Goal: Task Accomplishment & Management: Use online tool/utility

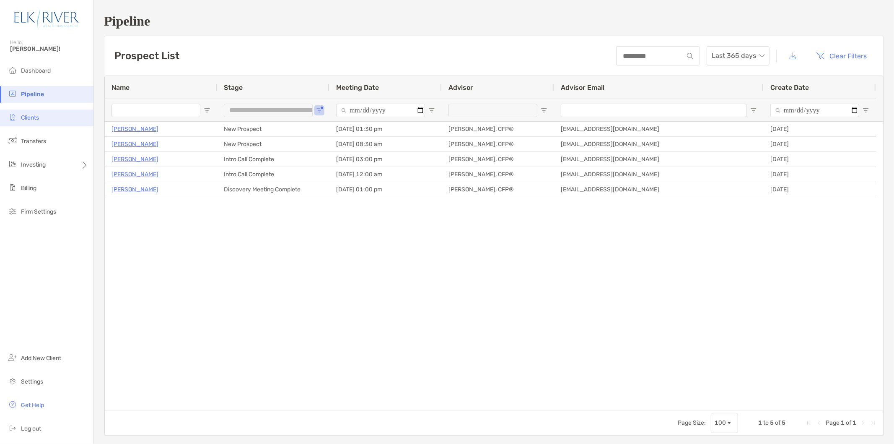
click at [56, 123] on li "Clients" at bounding box center [46, 117] width 93 height 17
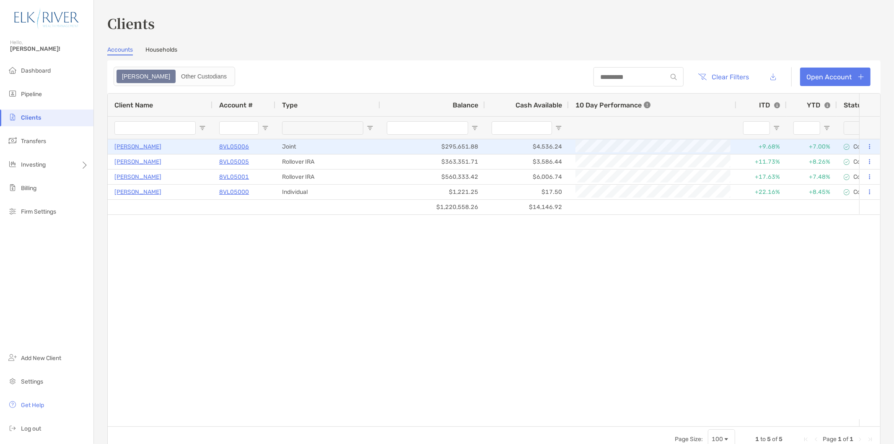
click at [231, 146] on p "8VL05006" at bounding box center [234, 146] width 30 height 10
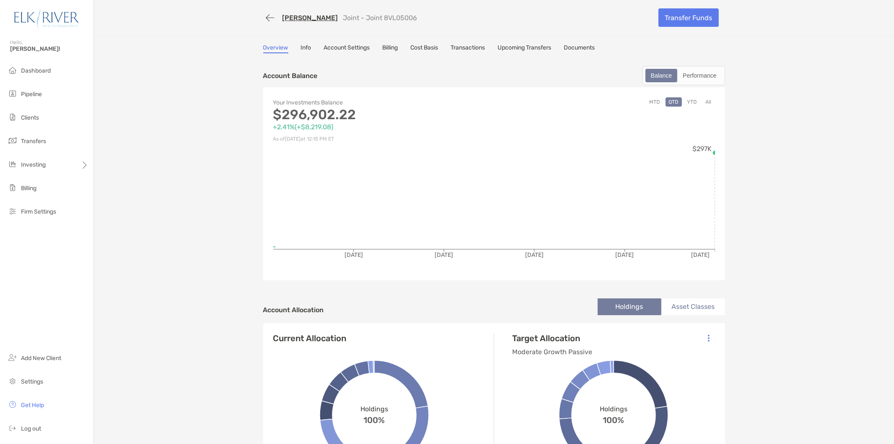
click at [575, 47] on link "Documents" at bounding box center [579, 48] width 31 height 9
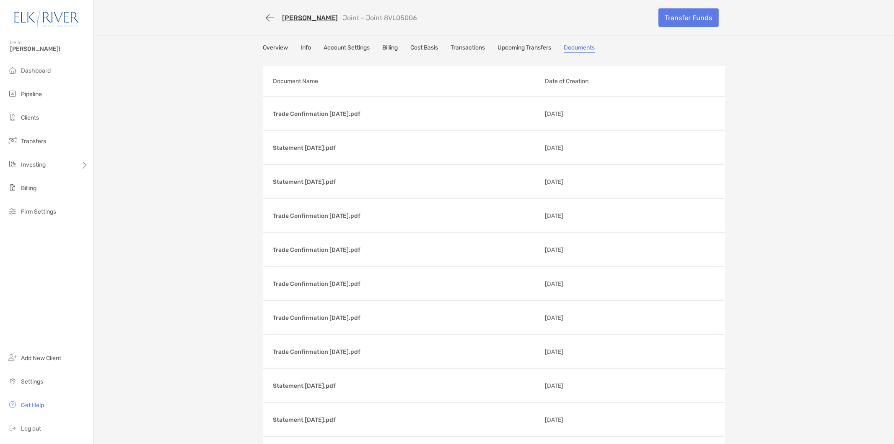
click at [266, 48] on link "Overview" at bounding box center [275, 48] width 25 height 9
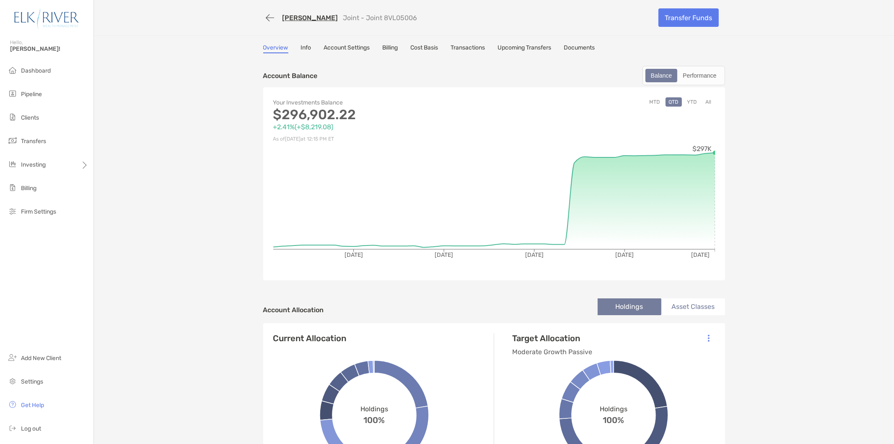
click at [577, 44] on link "Documents" at bounding box center [579, 48] width 31 height 9
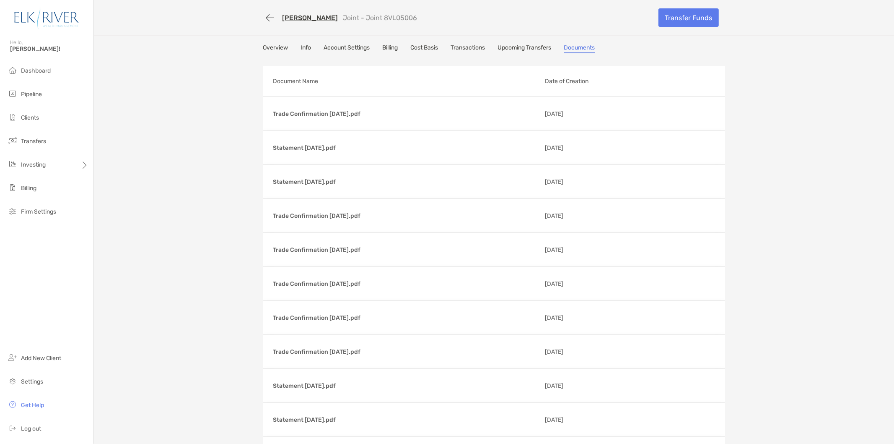
click at [283, 47] on link "Overview" at bounding box center [275, 48] width 25 height 9
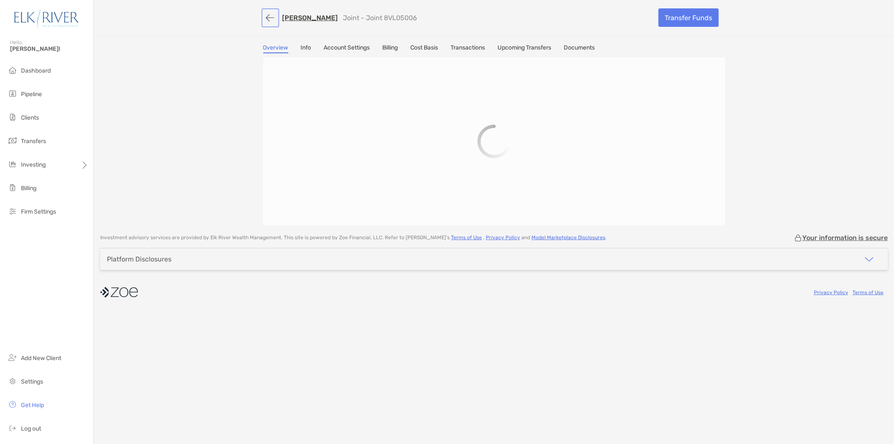
click at [267, 17] on button "button" at bounding box center [270, 18] width 14 height 16
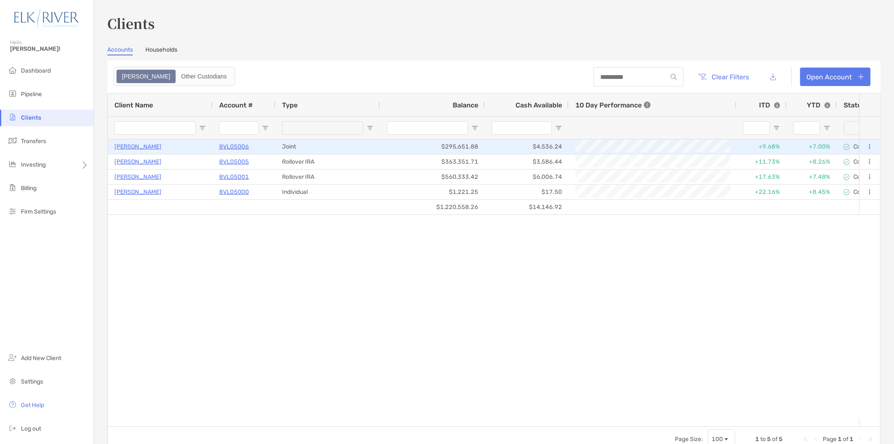
click at [870, 144] on icon at bounding box center [870, 146] width 1 height 5
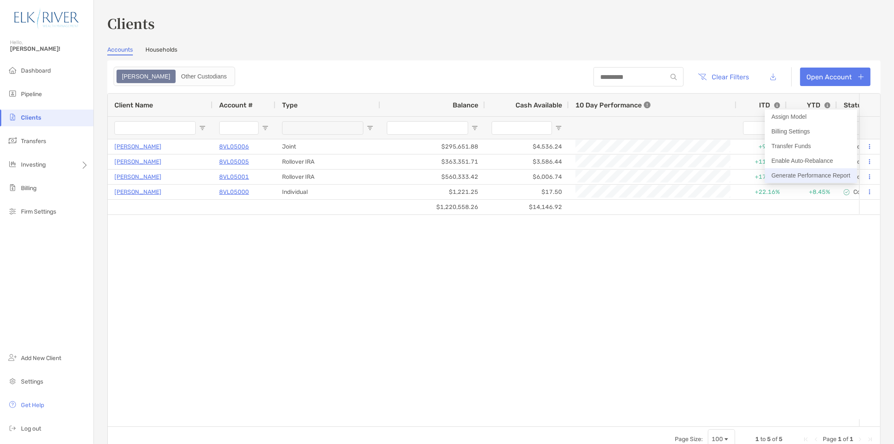
click at [816, 171] on button "Generate Performance Report" at bounding box center [811, 175] width 92 height 15
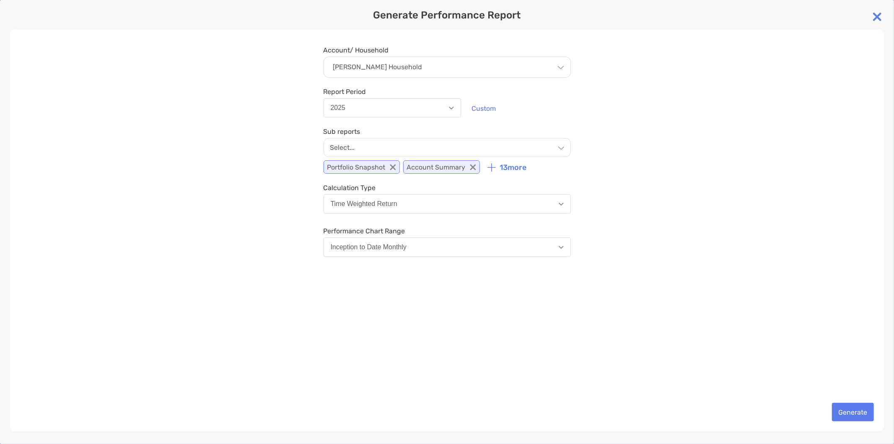
click at [416, 110] on button "2025" at bounding box center [393, 107] width 138 height 19
click at [266, 119] on div "Account/ Household [PERSON_NAME] Household Household [PERSON_NAME] Household Ac…" at bounding box center [447, 230] width 874 height 402
click at [437, 59] on div "[PERSON_NAME] Household" at bounding box center [447, 67] width 247 height 21
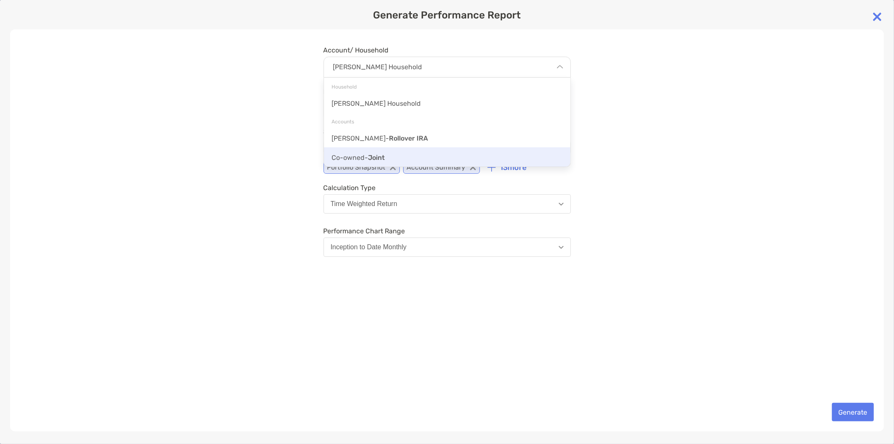
click at [391, 157] on div "Co-owned - Joint" at bounding box center [447, 156] width 247 height 19
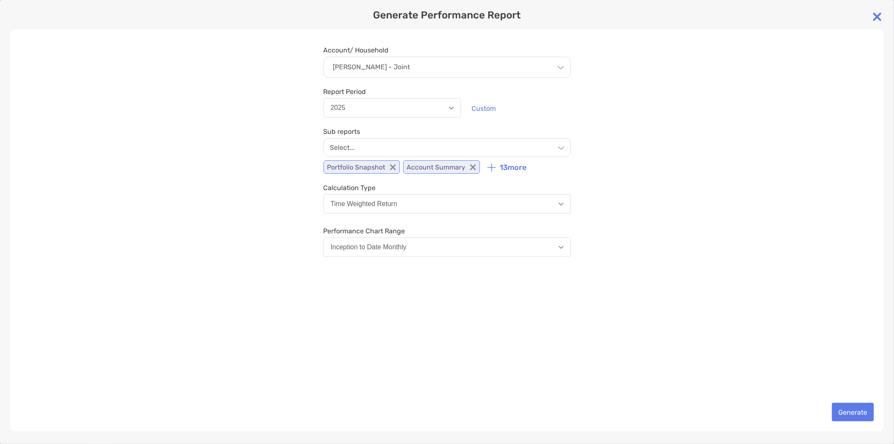
click at [421, 145] on div "Select..." at bounding box center [447, 147] width 247 height 19
click at [403, 111] on button "2025" at bounding box center [393, 107] width 138 height 19
click at [497, 107] on button "Custom" at bounding box center [483, 108] width 37 height 18
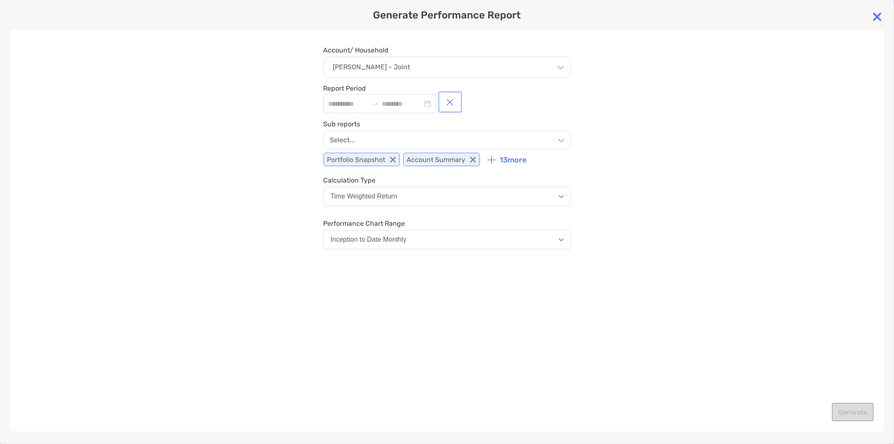
click at [460, 101] on button "button" at bounding box center [450, 102] width 20 height 18
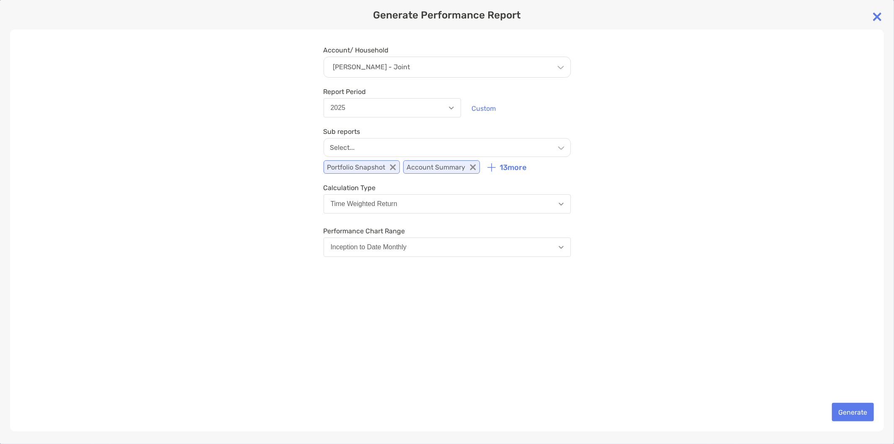
click at [409, 148] on div "Select..." at bounding box center [447, 147] width 247 height 19
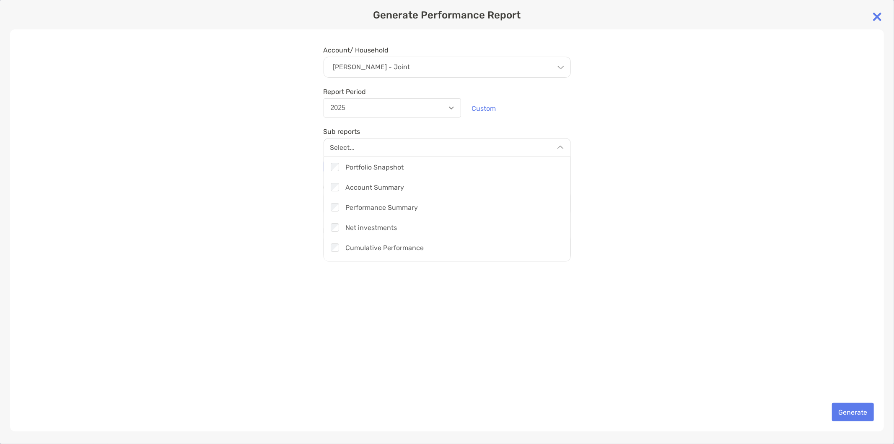
click at [409, 148] on div "Select..." at bounding box center [447, 147] width 247 height 18
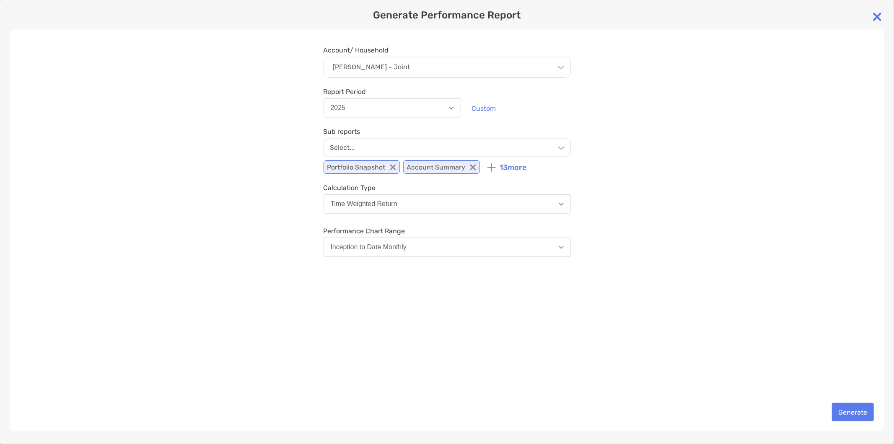
click at [413, 143] on div "Select..." at bounding box center [447, 147] width 247 height 19
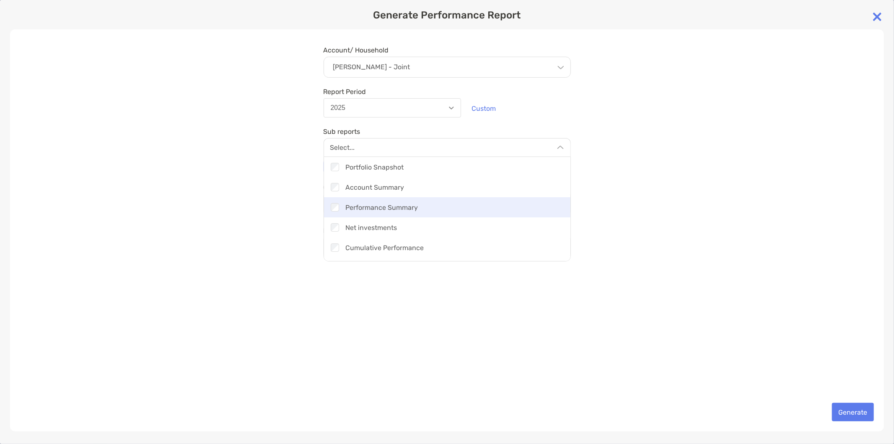
scroll to position [47, 0]
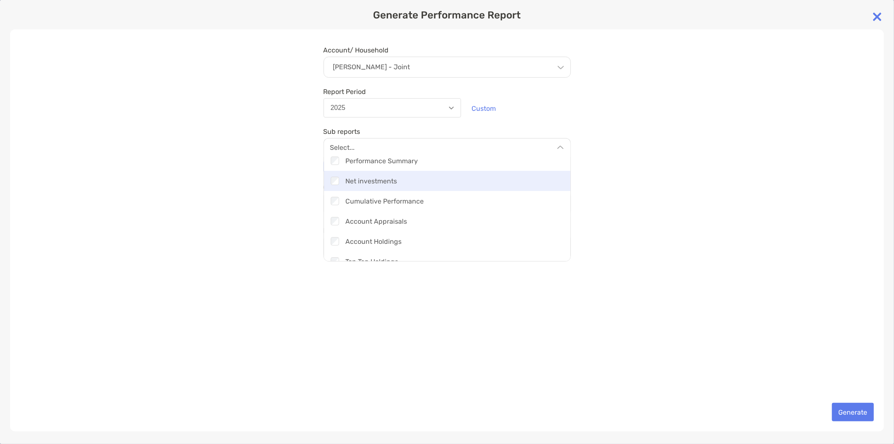
click at [408, 188] on div "Checkbox Net investments" at bounding box center [447, 181] width 247 height 20
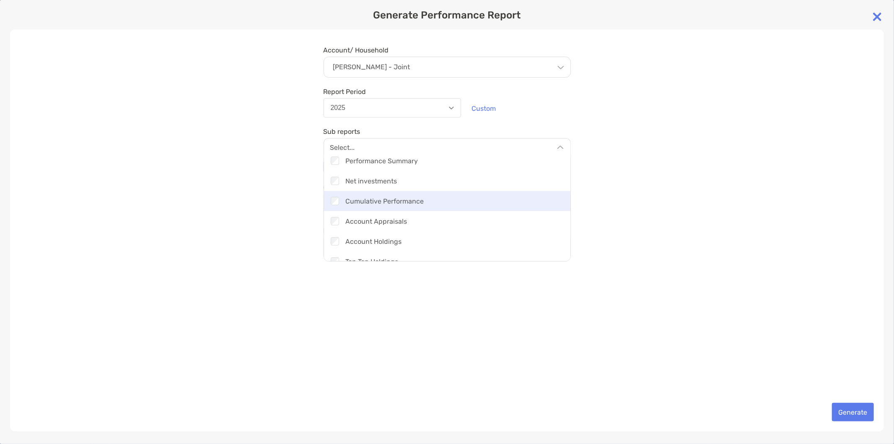
click at [404, 203] on div "Checkbox Cumulative Performance" at bounding box center [447, 201] width 247 height 20
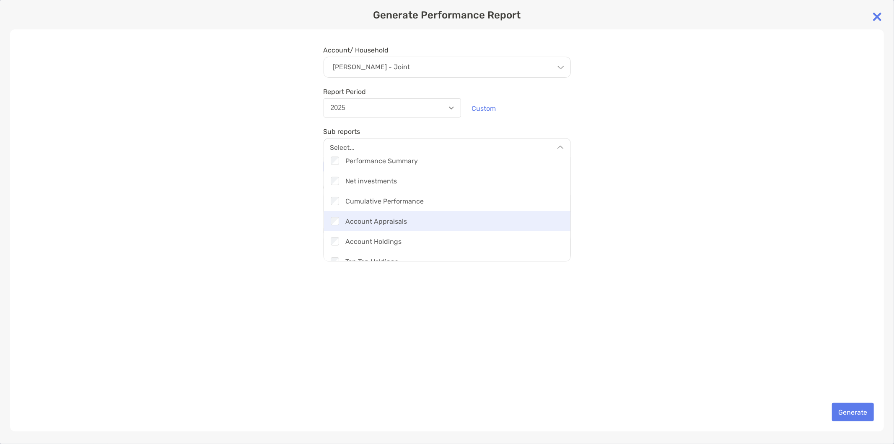
click at [393, 225] on div "Checkbox Account Appraisals" at bounding box center [447, 221] width 247 height 20
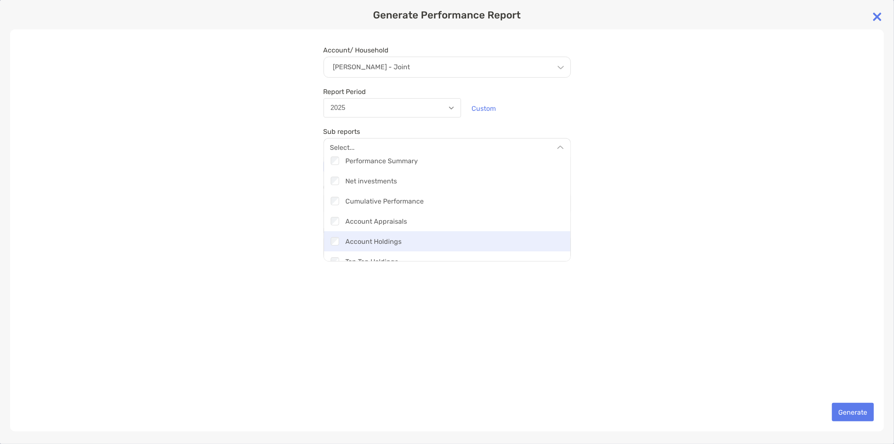
click at [387, 241] on div "Checkbox Account Holdings" at bounding box center [447, 241] width 247 height 20
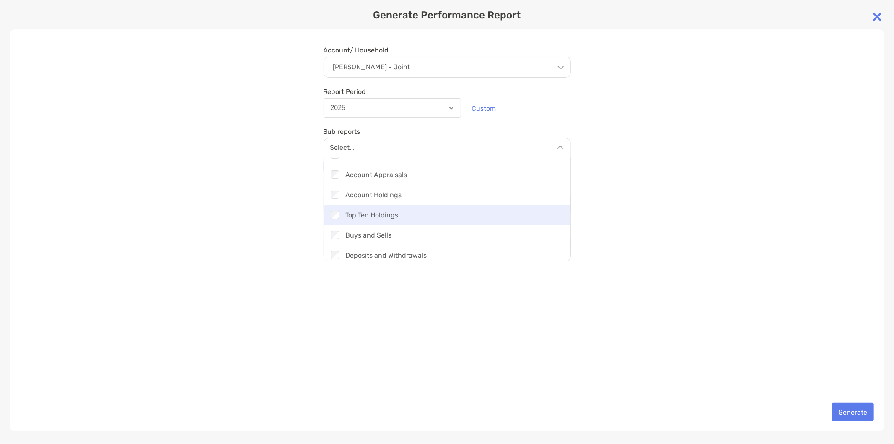
scroll to position [140, 0]
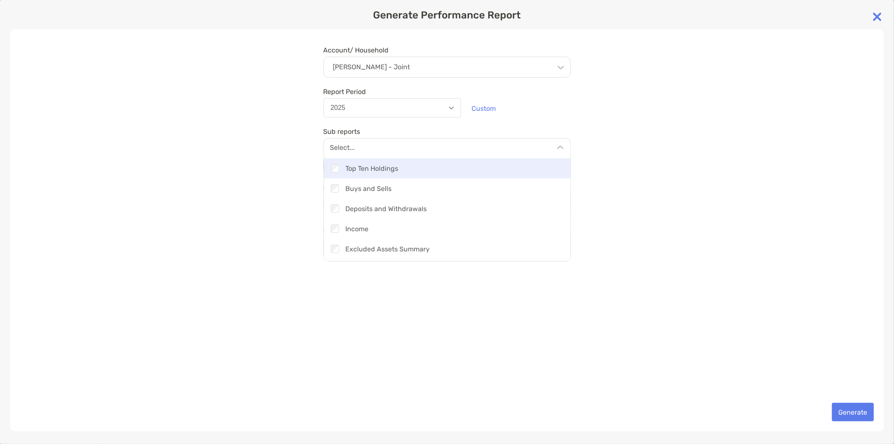
click at [393, 172] on div "Checkbox Top Ten Holdings" at bounding box center [447, 168] width 247 height 20
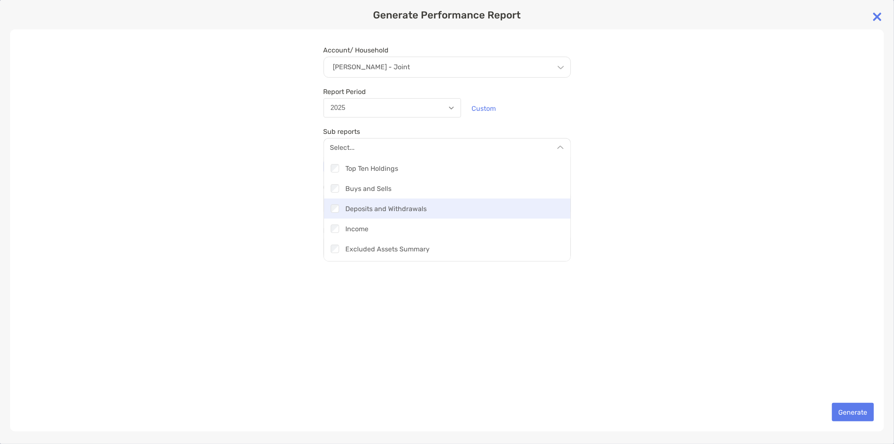
click at [396, 210] on div "Checkbox Deposits and Withdrawals" at bounding box center [447, 208] width 247 height 20
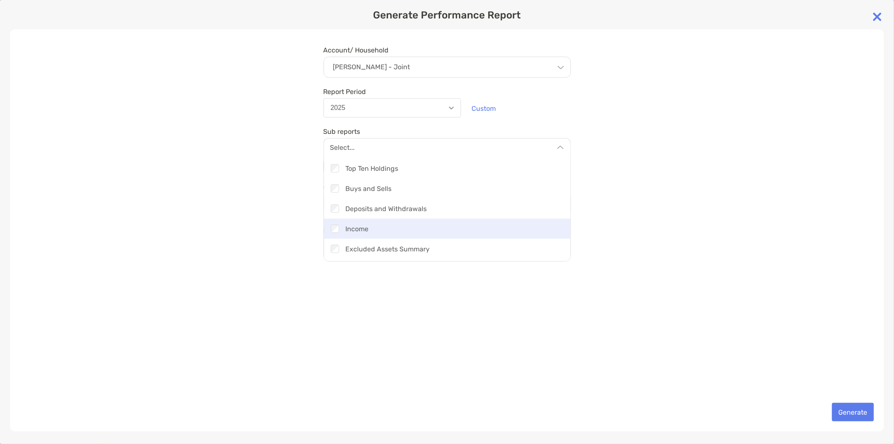
click at [396, 225] on div "Checkbox Income" at bounding box center [447, 228] width 247 height 20
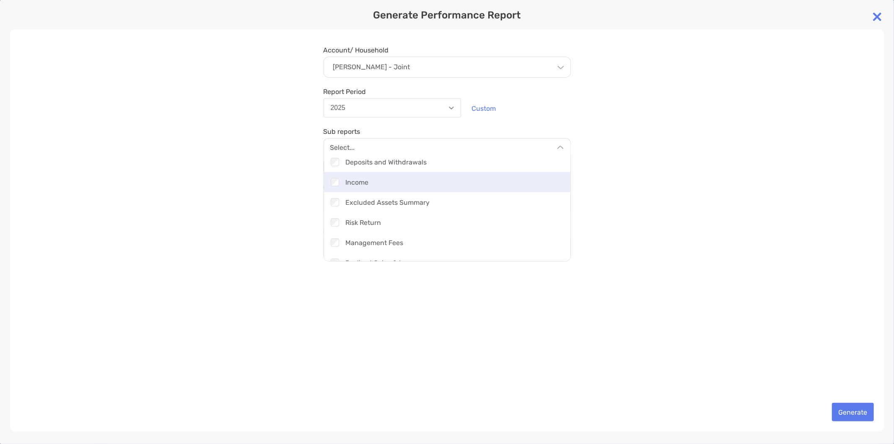
scroll to position [219, 0]
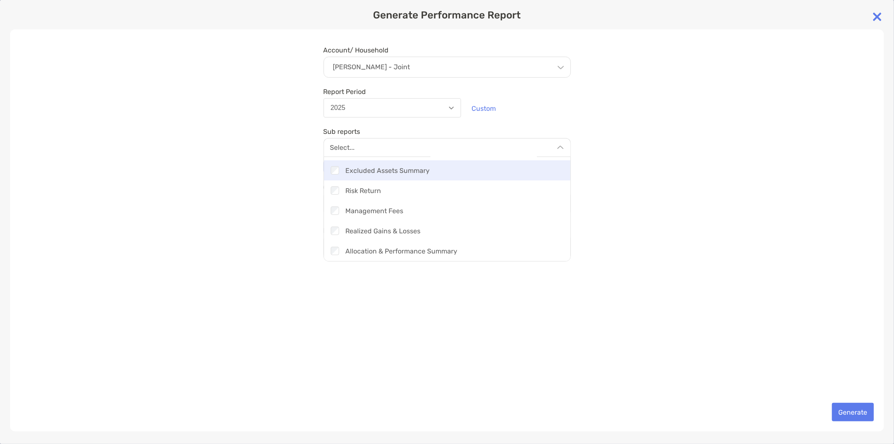
click at [396, 169] on div "Checkbox Excluded Assets Summary" at bounding box center [447, 170] width 247 height 20
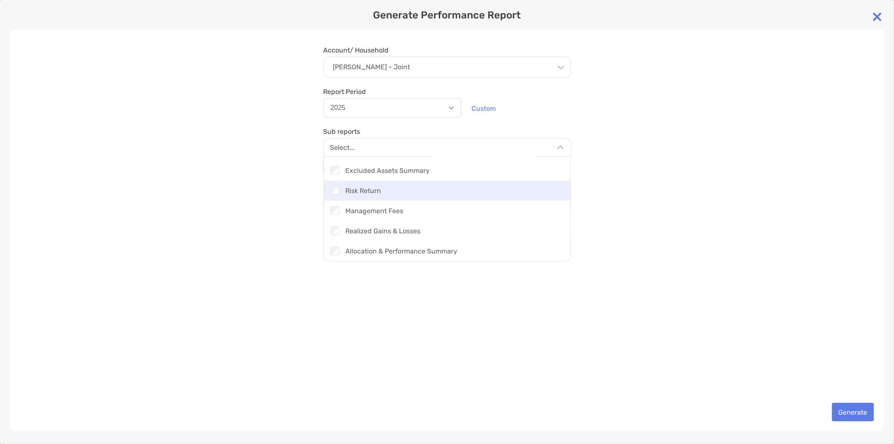
click at [399, 191] on div "Checkbox Risk Return" at bounding box center [447, 190] width 247 height 20
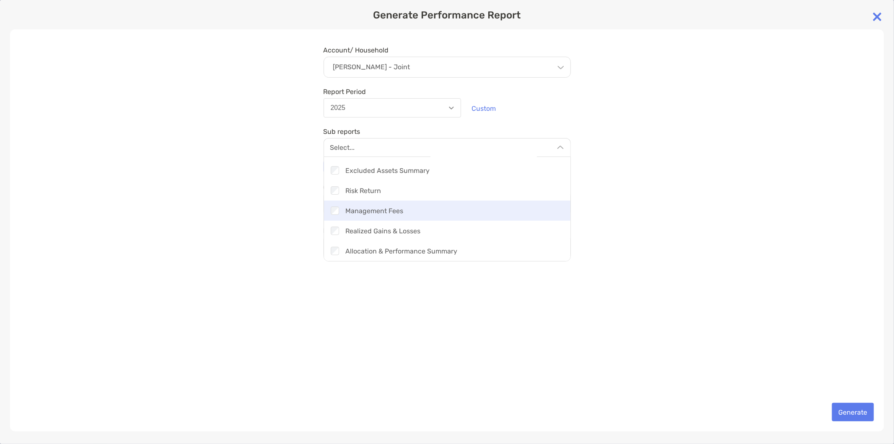
click at [391, 211] on div "Checkbox Management Fees" at bounding box center [447, 210] width 247 height 20
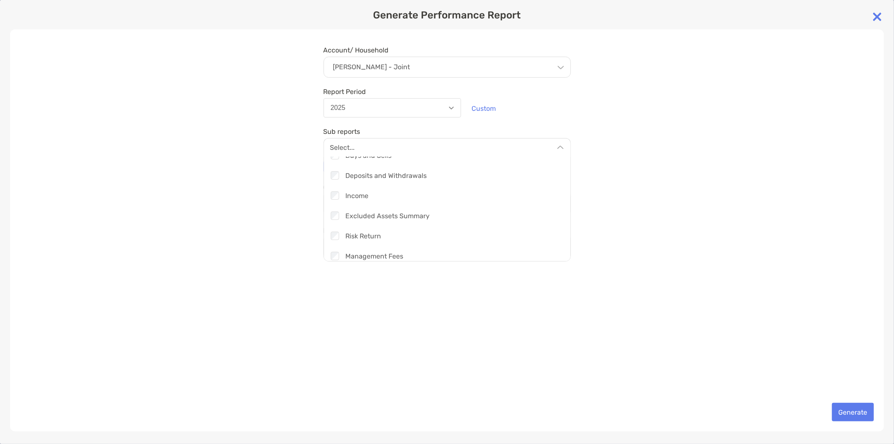
scroll to position [126, 0]
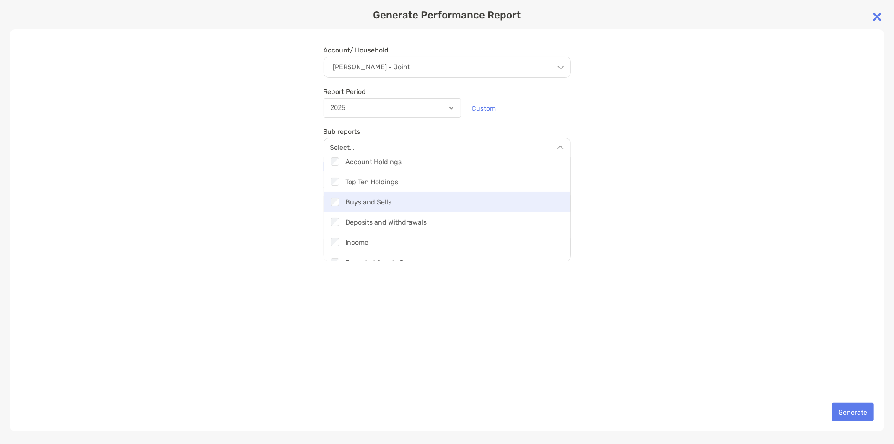
click at [379, 199] on div "Checkbox Buys and Sells" at bounding box center [447, 202] width 247 height 20
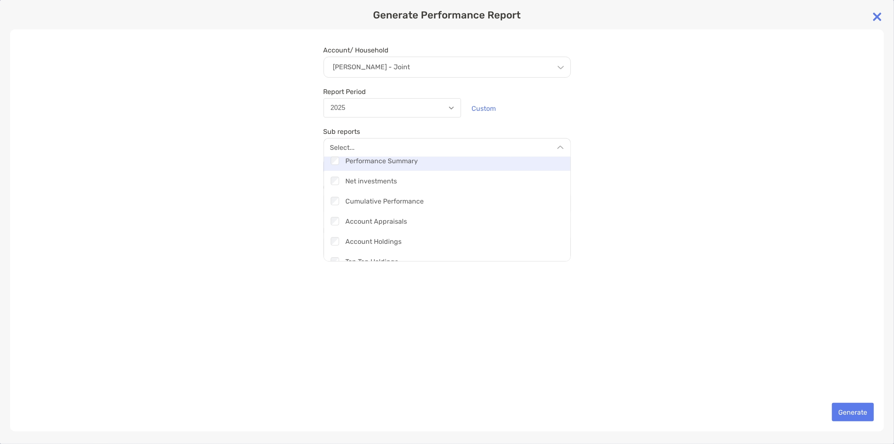
scroll to position [0, 0]
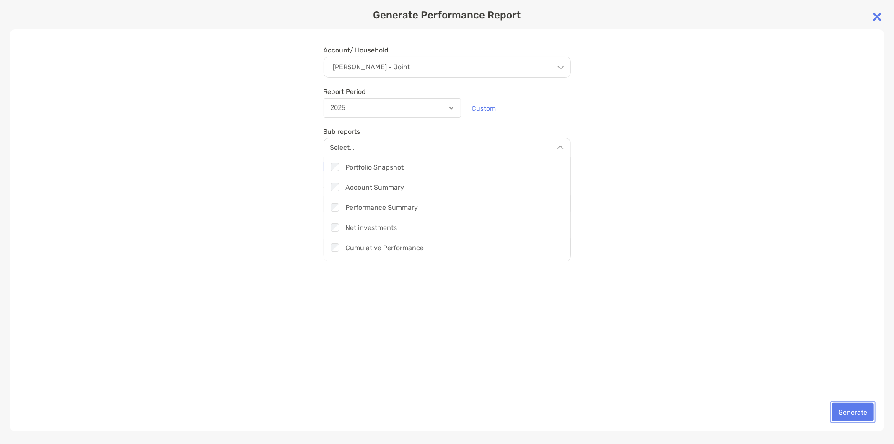
click at [873, 411] on button "Generate" at bounding box center [853, 411] width 42 height 18
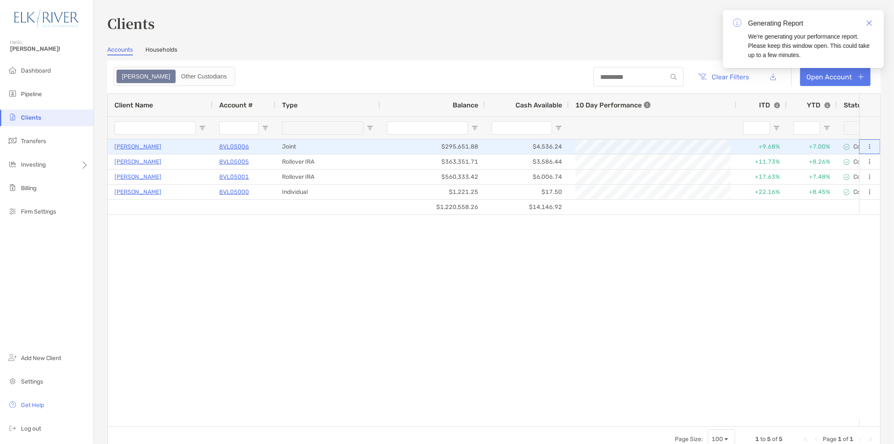
click at [870, 145] on icon at bounding box center [870, 146] width 1 height 5
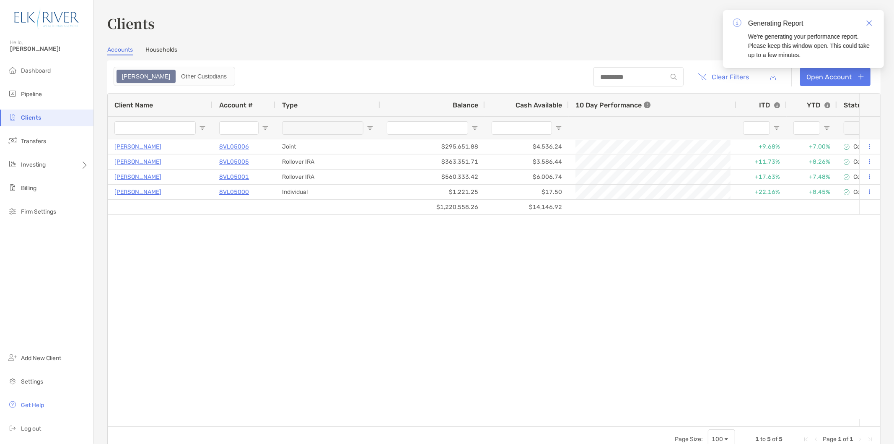
drag, startPoint x: 775, startPoint y: -34, endPoint x: 779, endPoint y: -41, distance: 7.6
drag, startPoint x: 779, startPoint y: -41, endPoint x: 636, endPoint y: 292, distance: 362.1
click at [635, 291] on div "[PERSON_NAME] 8VL05006 Joint $295,651.88 $4,536.24 +2.05% As of [DATE] +9.68% +…" at bounding box center [484, 279] width 752 height 280
click at [713, 77] on button "Clear Filters" at bounding box center [724, 77] width 64 height 18
click at [859, 57] on link "Download" at bounding box center [854, 61] width 40 height 13
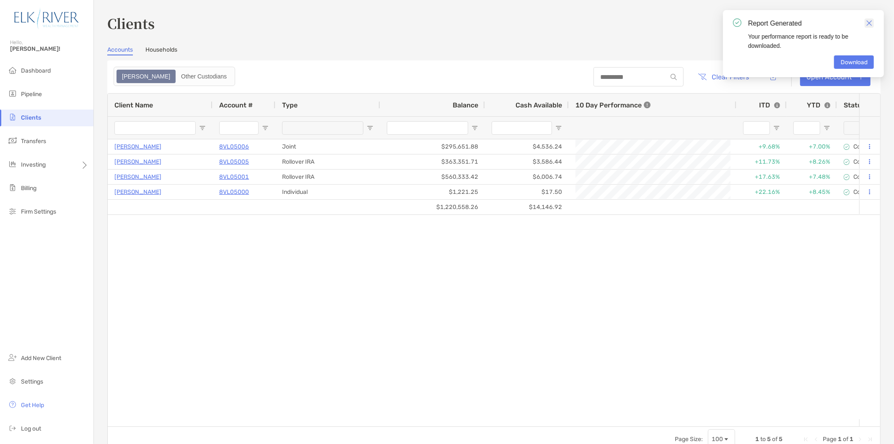
click at [871, 23] on img "Close" at bounding box center [870, 23] width 6 height 6
